Goal: Task Accomplishment & Management: Manage account settings

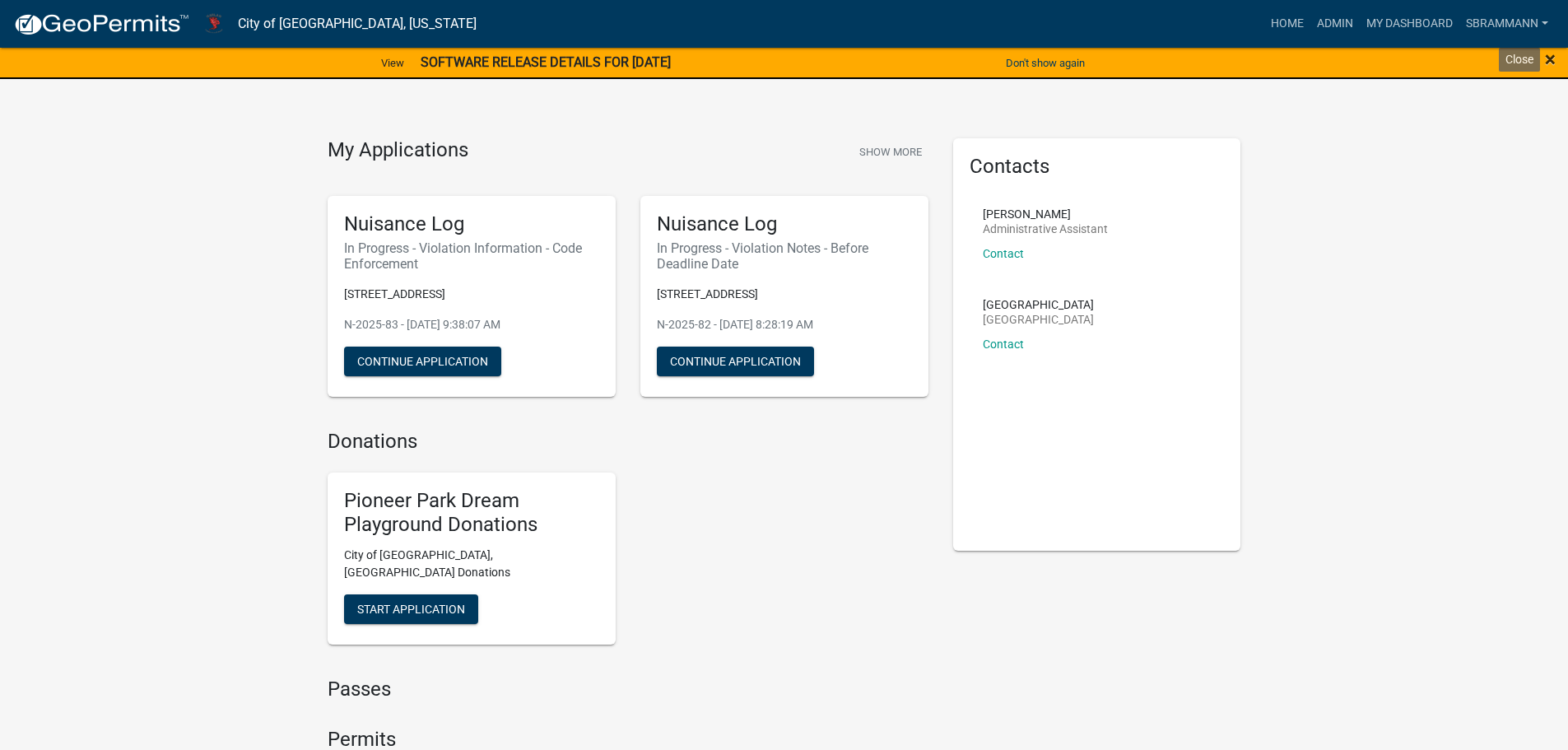
click at [1550, 56] on span "×" at bounding box center [1550, 58] width 11 height 23
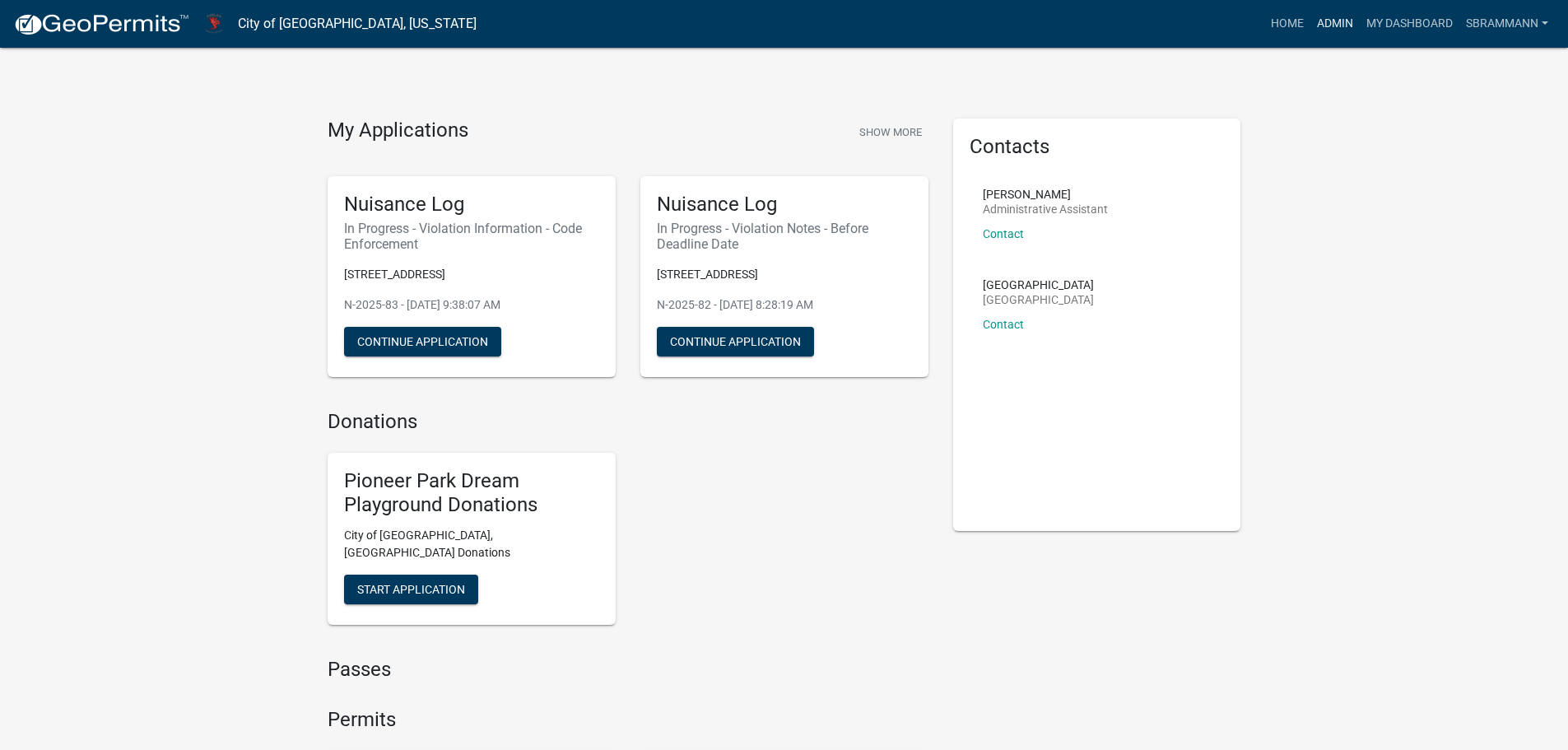
click at [1331, 22] on link "Admin" at bounding box center [1335, 24] width 49 height 31
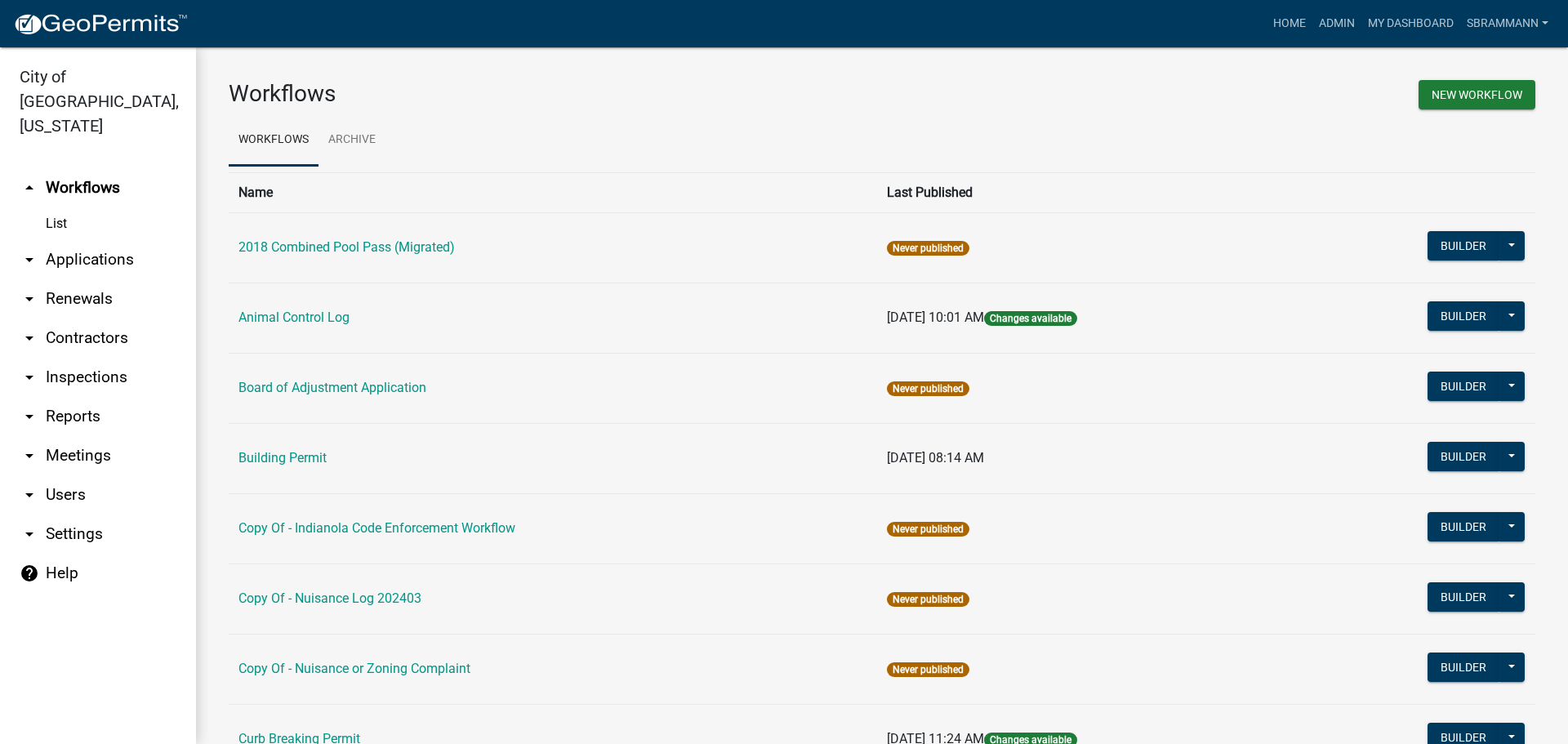
click at [86, 397] on link "arrow_drop_down Reports" at bounding box center [98, 416] width 196 height 39
select select "0: null"
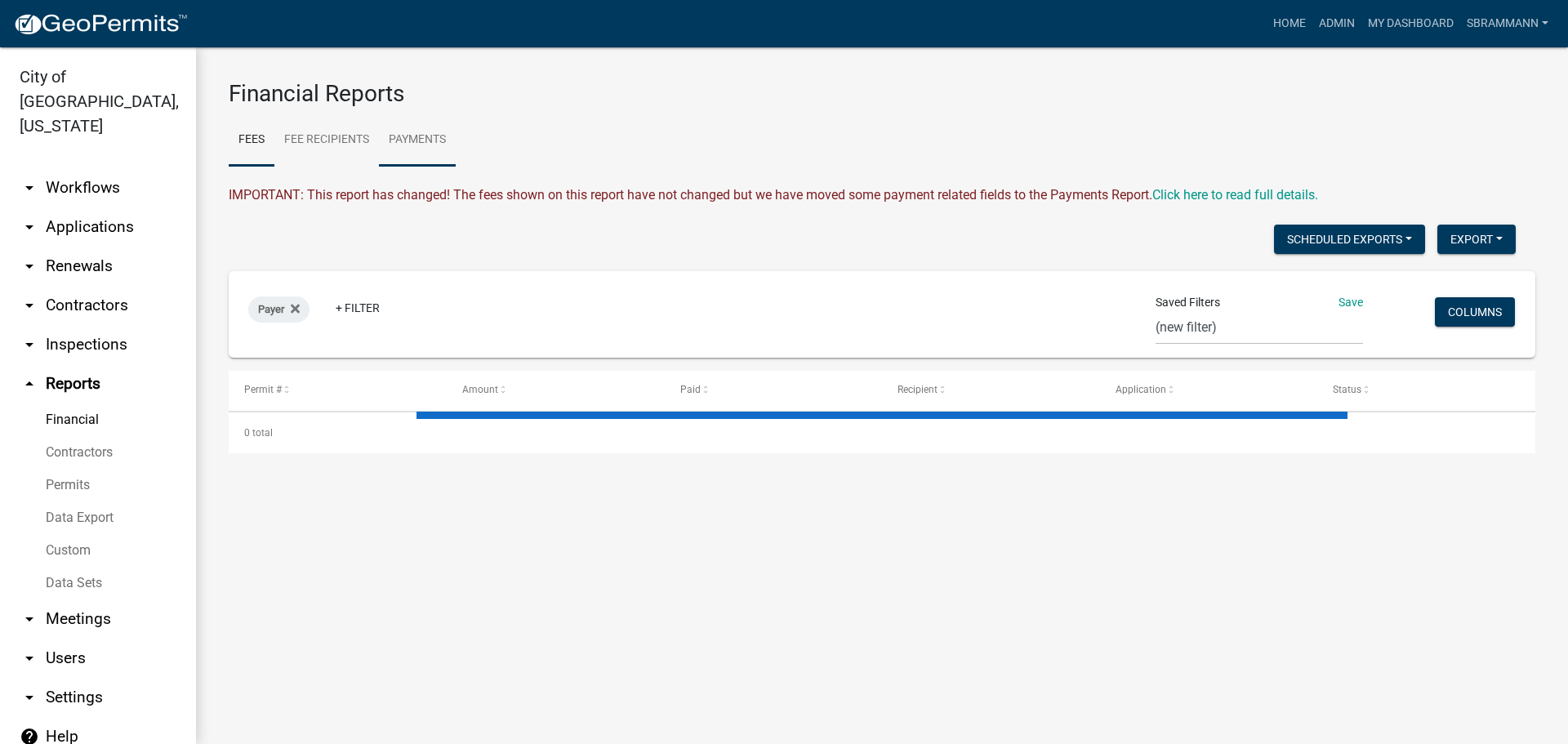
select select "3: 100"
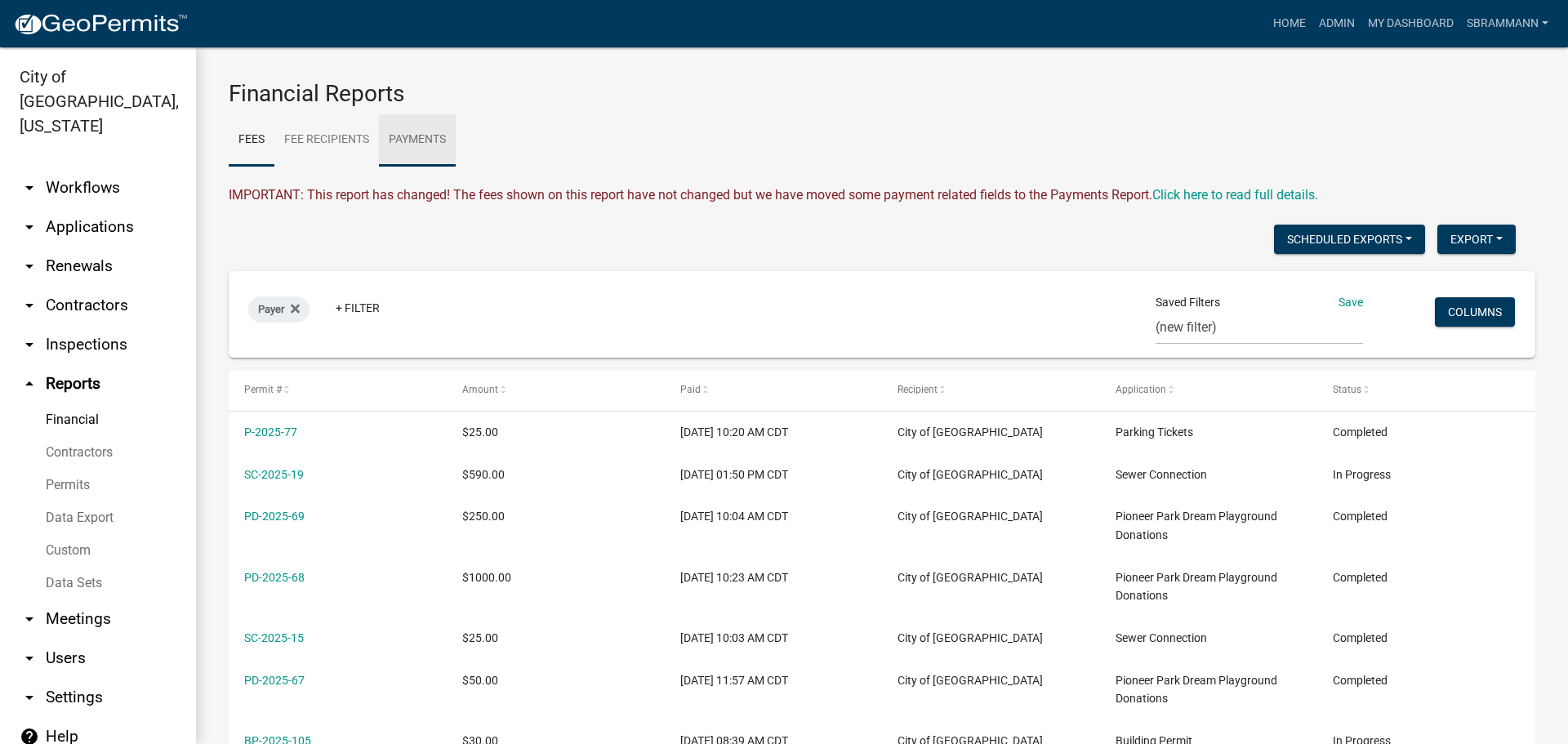
click at [423, 141] on link "Payments" at bounding box center [417, 141] width 77 height 52
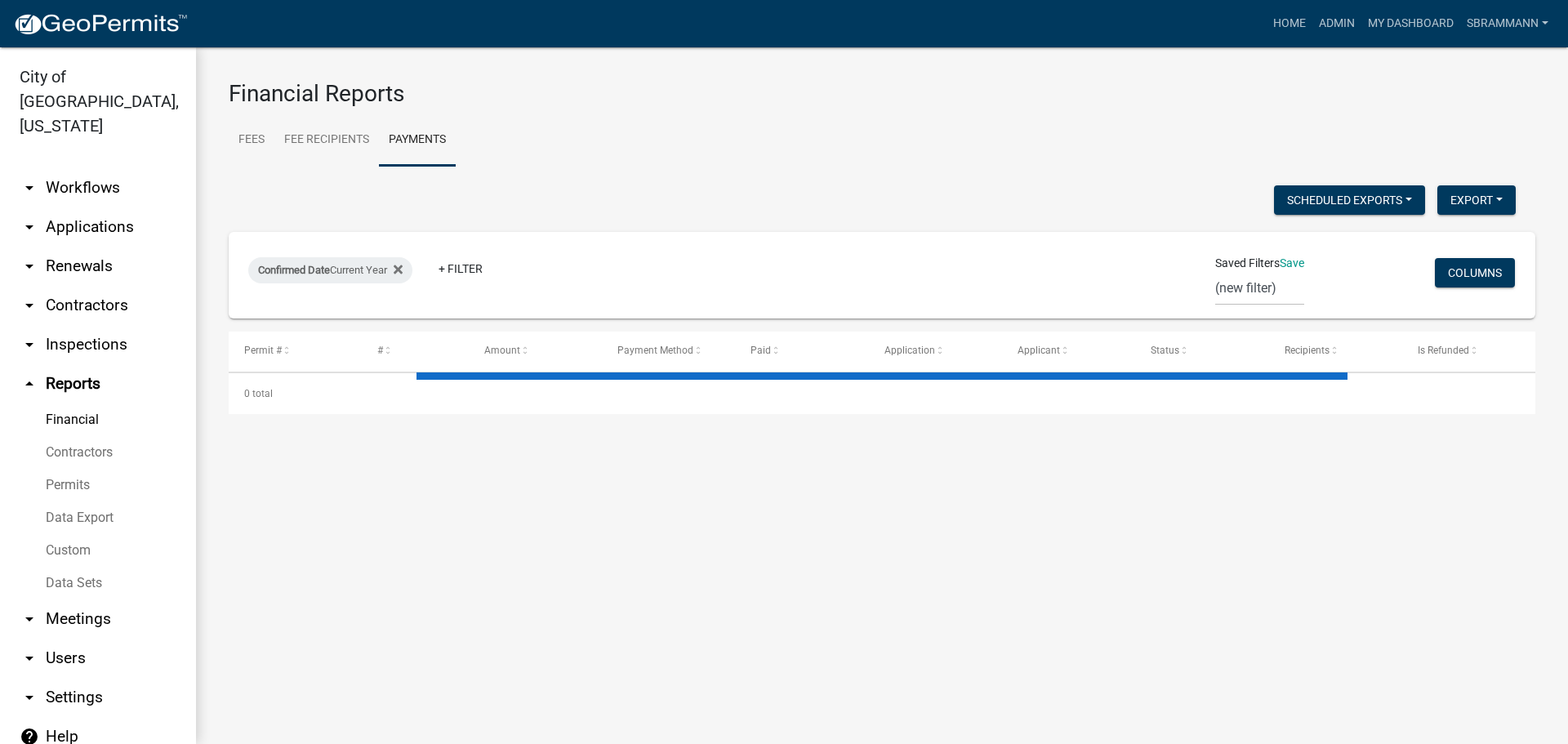
select select "3: 100"
